Goal: Obtain resource: Download file/media

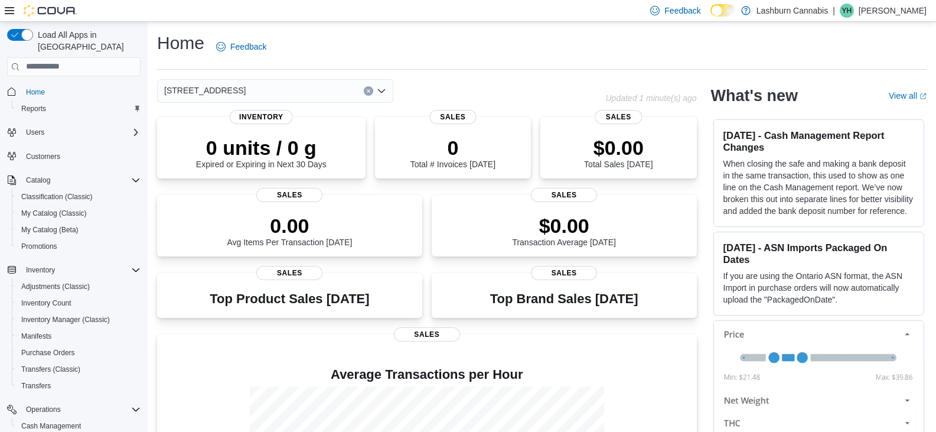
scroll to position [116, 0]
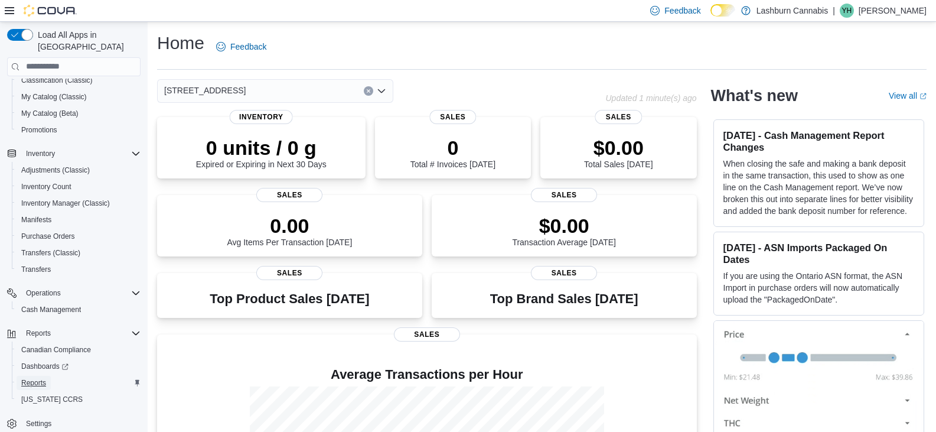
click at [29, 378] on span "Reports" at bounding box center [33, 382] width 25 height 9
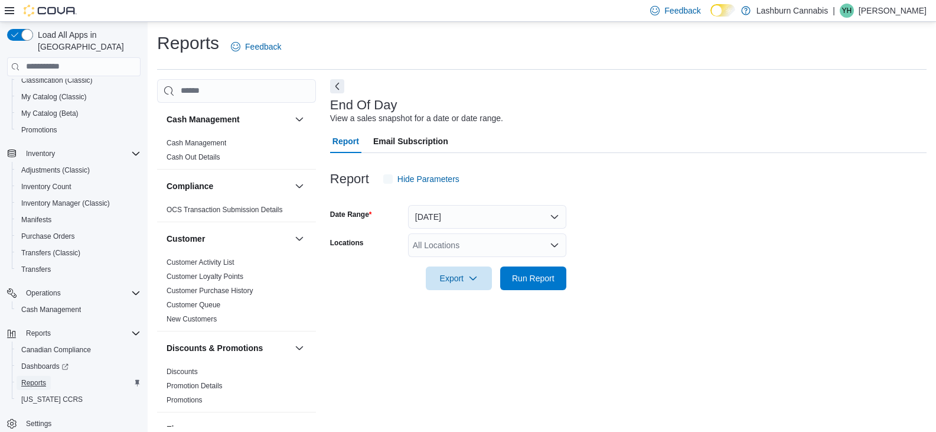
scroll to position [4, 0]
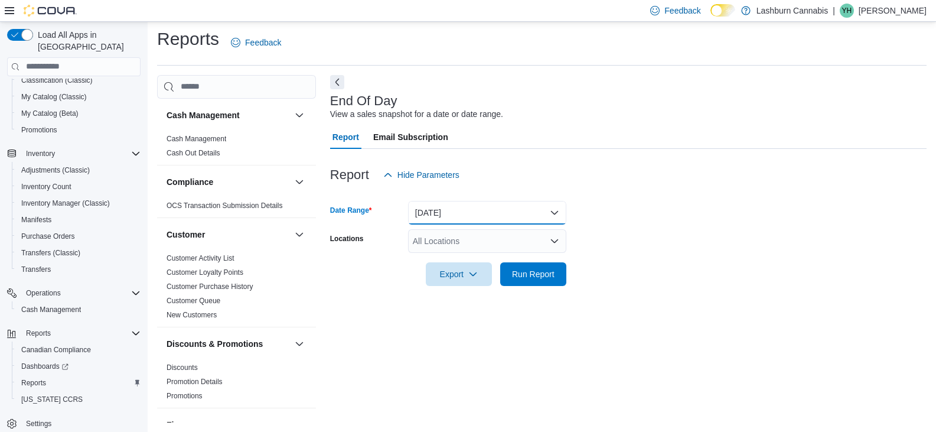
click at [442, 211] on button "Today" at bounding box center [487, 213] width 158 height 24
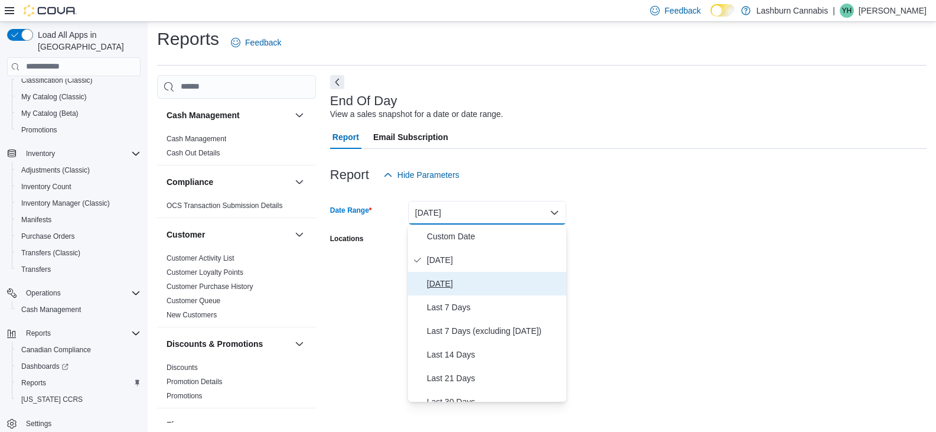
click at [443, 282] on span "Yesterday" at bounding box center [494, 283] width 135 height 14
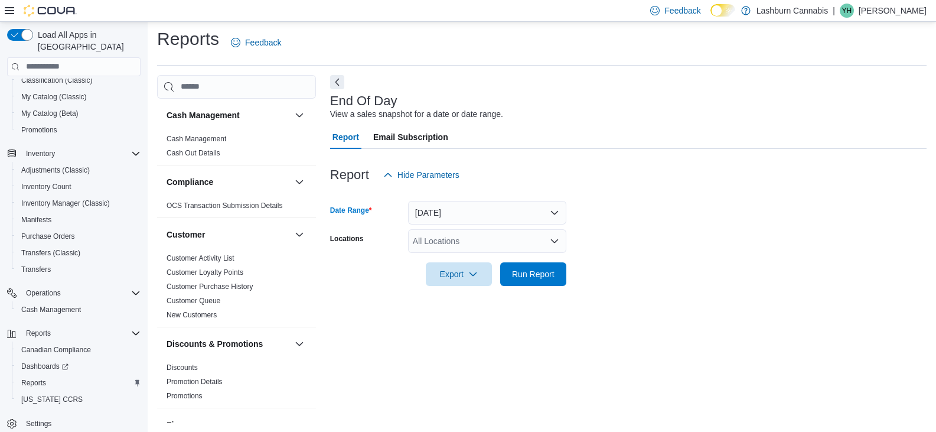
click at [455, 237] on div "All Locations" at bounding box center [487, 241] width 158 height 24
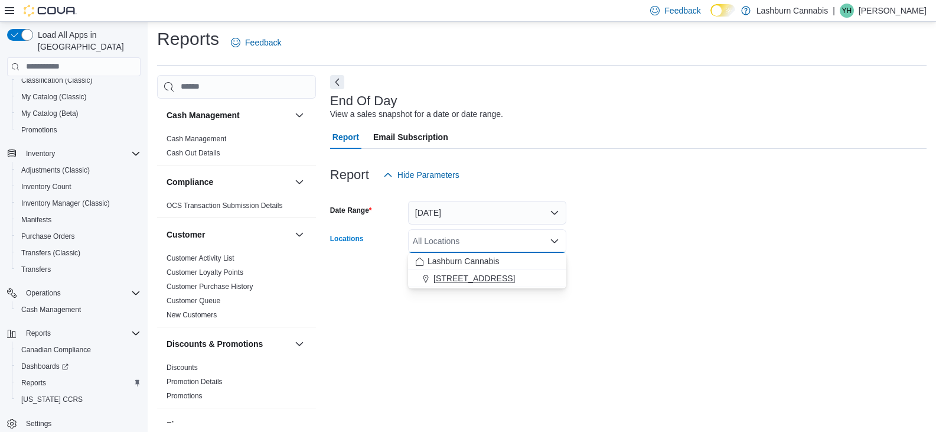
click at [463, 280] on span "83 Main St" at bounding box center [473, 278] width 81 height 12
click at [464, 279] on span "Export" at bounding box center [459, 274] width 52 height 24
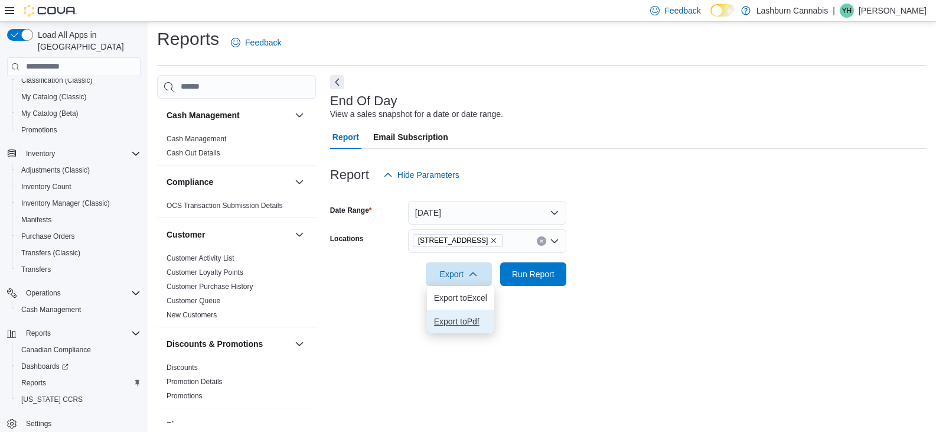
click at [466, 316] on span "Export to Pdf" at bounding box center [460, 320] width 53 height 9
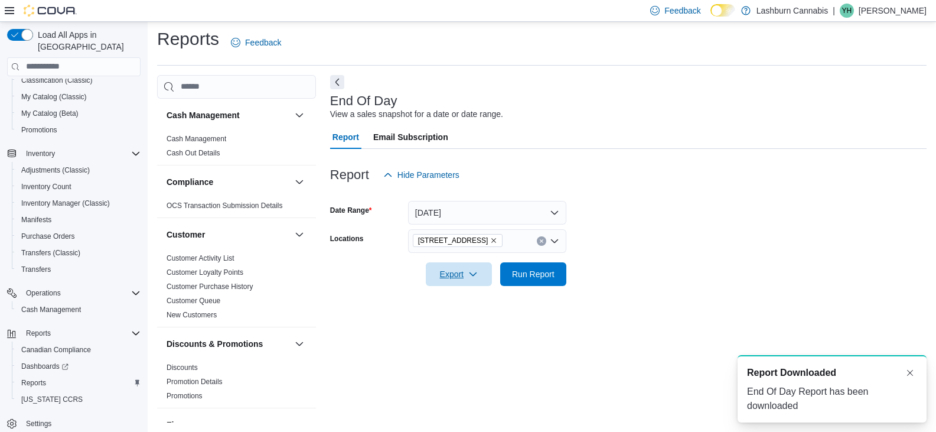
scroll to position [0, 0]
